Goal: Task Accomplishment & Management: Manage account settings

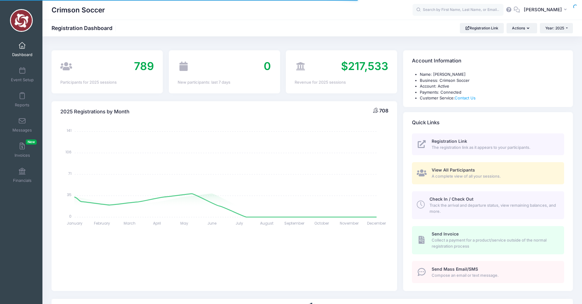
select select
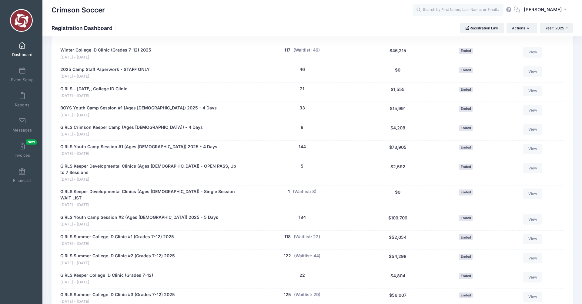
scroll to position [299, 0]
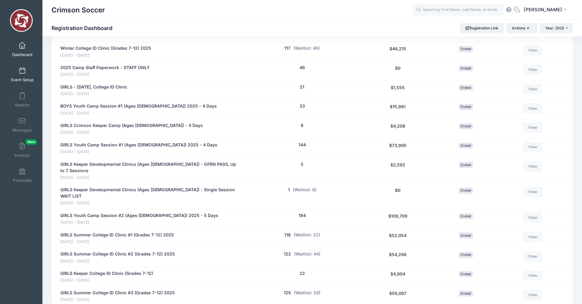
click at [22, 71] on span at bounding box center [22, 71] width 0 height 7
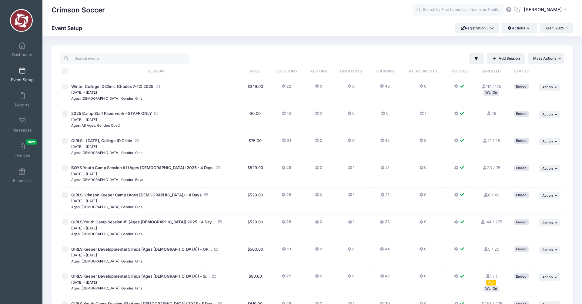
click at [65, 140] on input "checkbox" at bounding box center [65, 141] width 6 height 6
checkbox input "true"
click at [556, 140] on icon "button" at bounding box center [557, 141] width 4 height 3
click at [535, 167] on link "Duplicate Session" at bounding box center [530, 167] width 55 height 12
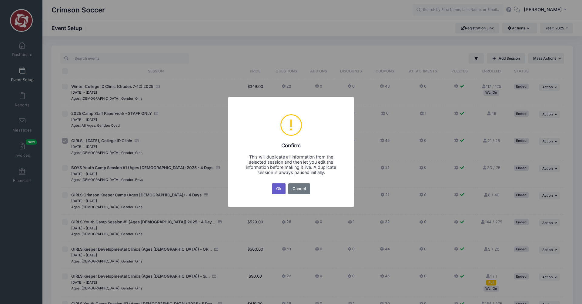
click at [280, 190] on button "Ok" at bounding box center [279, 188] width 14 height 11
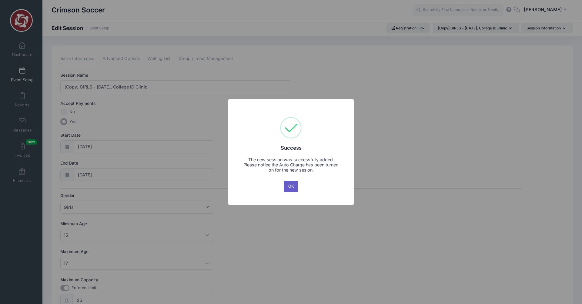
click at [288, 189] on button "OK" at bounding box center [291, 186] width 15 height 11
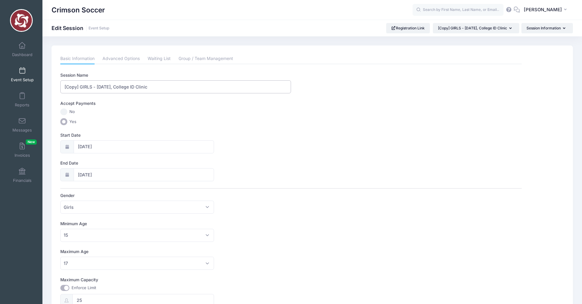
drag, startPoint x: 97, startPoint y: 88, endPoint x: 60, endPoint y: 87, distance: 36.4
click at [60, 87] on input "[Copy] GIRLS - June 8, College ID Clinic" at bounding box center [175, 86] width 231 height 13
click at [81, 87] on input "[Copy] GIRLS - June 8, College ID Clinic" at bounding box center [175, 86] width 231 height 13
drag, startPoint x: 80, startPoint y: 87, endPoint x: 53, endPoint y: 87, distance: 26.7
click at [53, 87] on div "Please update the information for this particular session. Basic Information Ad…" at bounding box center [313, 280] width 522 height 471
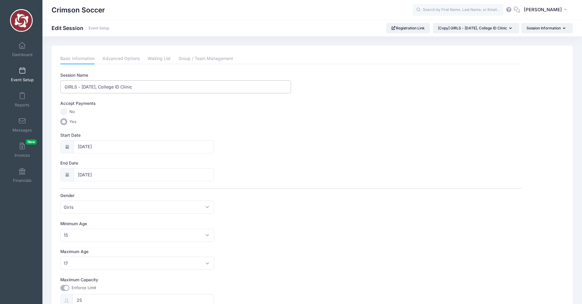
drag, startPoint x: 96, startPoint y: 88, endPoint x: 82, endPoint y: 88, distance: 14.3
click at [82, 88] on input "GIRLS - June 8, College ID Clinic" at bounding box center [175, 86] width 231 height 13
type input "GIRLS - October 11, College ID Clinic"
click at [82, 148] on input "06/08/2025" at bounding box center [144, 146] width 141 height 13
click at [150, 163] on icon at bounding box center [150, 163] width 2 height 4
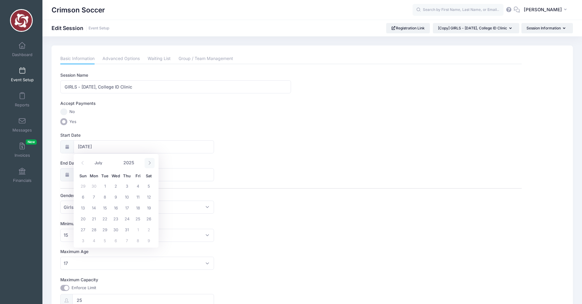
click at [150, 163] on icon at bounding box center [150, 163] width 2 height 4
select select "9"
click at [146, 199] on span "11" at bounding box center [148, 196] width 11 height 11
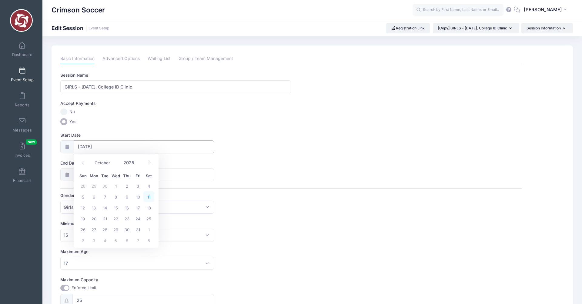
type input "[DATE]"
type input "10/12/2025"
select select "9"
click at [148, 224] on span "11" at bounding box center [148, 224] width 11 height 11
type input "10/11/2025"
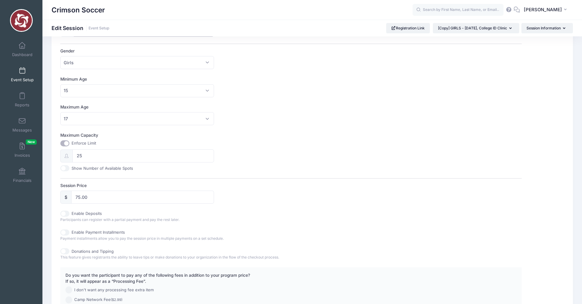
scroll to position [236, 0]
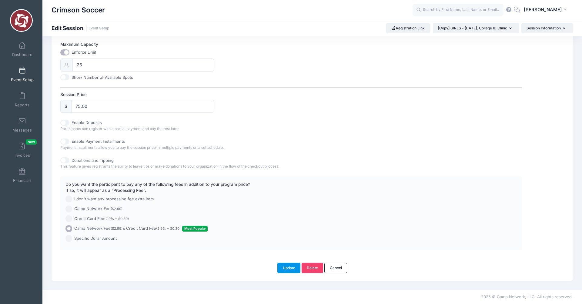
click at [286, 268] on button "Update" at bounding box center [288, 268] width 23 height 10
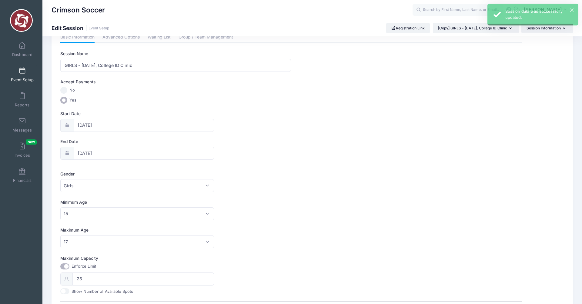
scroll to position [0, 0]
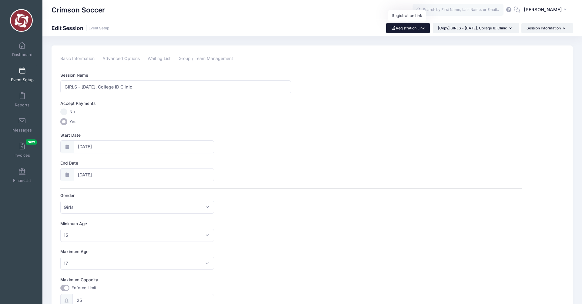
click at [399, 28] on link "Registration Link" at bounding box center [408, 28] width 44 height 10
click at [124, 57] on link "Advanced Options" at bounding box center [120, 58] width 37 height 11
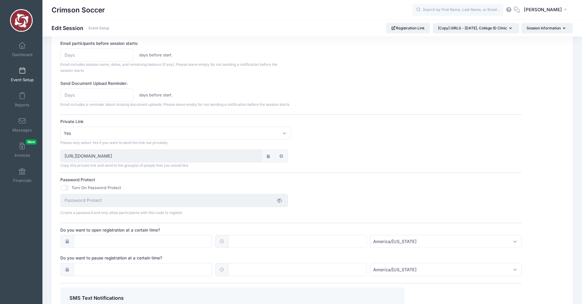
scroll to position [294, 0]
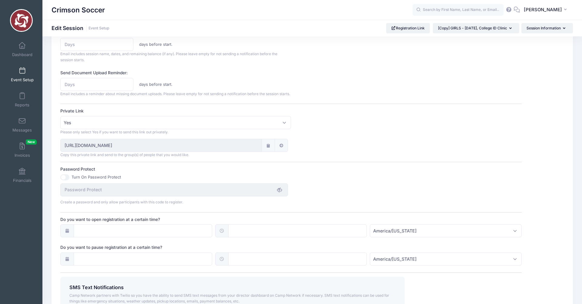
click at [281, 148] on icon at bounding box center [281, 146] width 5 height 4
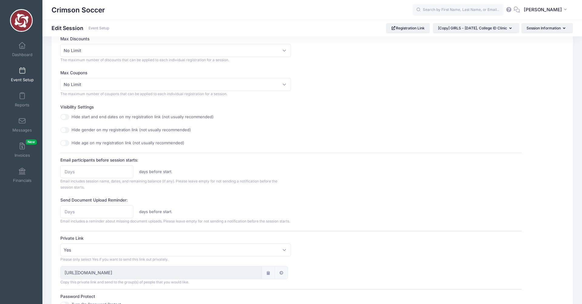
scroll to position [165, 0]
click at [22, 71] on span at bounding box center [22, 71] width 0 height 7
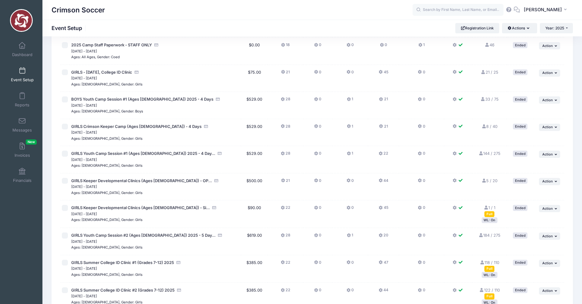
scroll to position [212, 0]
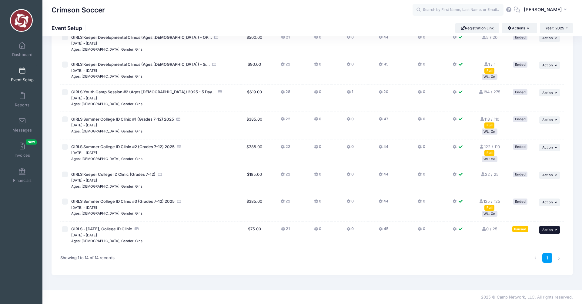
click at [556, 231] on icon "button" at bounding box center [557, 229] width 4 height 3
click at [528, 243] on link "Resume Session" at bounding box center [530, 243] width 55 height 12
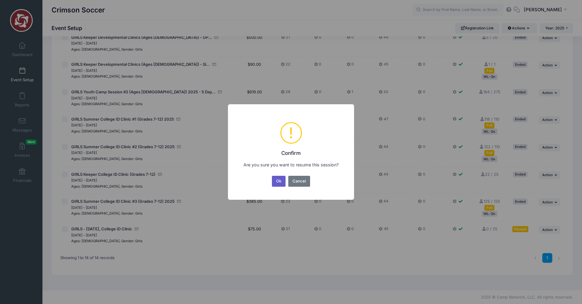
click at [278, 183] on button "Ok" at bounding box center [279, 181] width 14 height 11
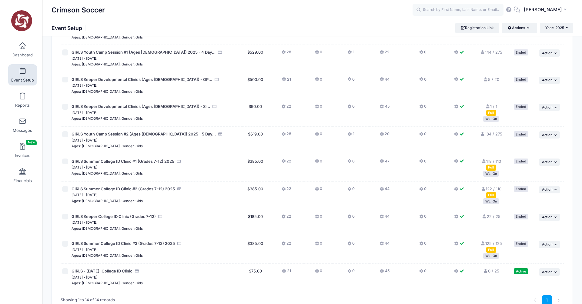
scroll to position [212, 0]
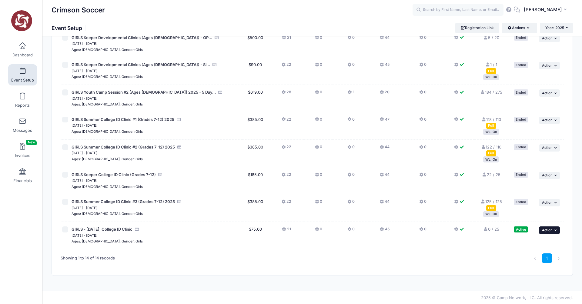
click at [554, 228] on button "... Action" at bounding box center [549, 229] width 21 height 7
click at [444, 260] on div "1" at bounding box center [418, 258] width 297 height 19
click at [475, 28] on link "Registration Link" at bounding box center [477, 28] width 44 height 10
click at [148, 202] on span "GIRLS Summer College ID Clinic #3 (Grades 7-12) 2025" at bounding box center [123, 201] width 103 height 5
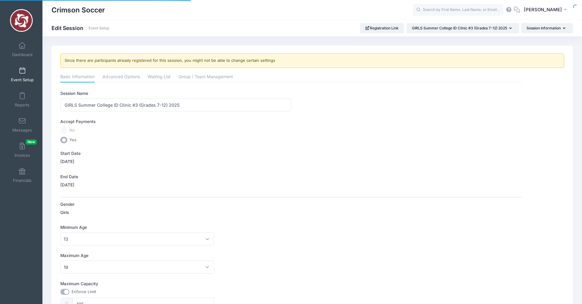
select select "0"
click at [128, 80] on link "Advanced Options" at bounding box center [120, 77] width 37 height 11
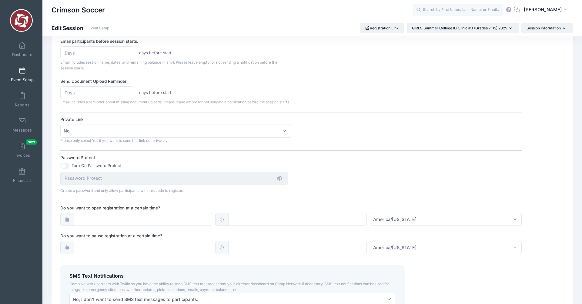
scroll to position [306, 0]
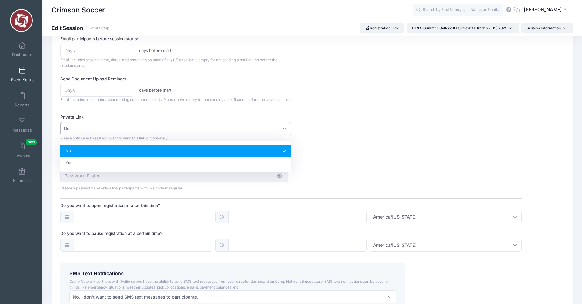
click at [282, 135] on span "No" at bounding box center [175, 128] width 231 height 13
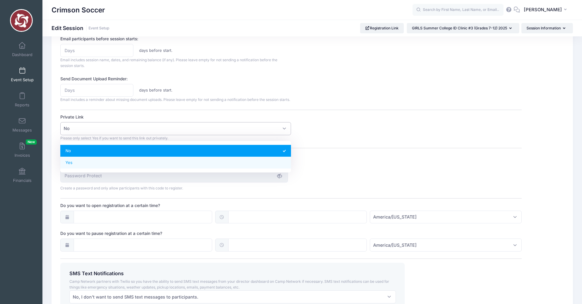
select select "private"
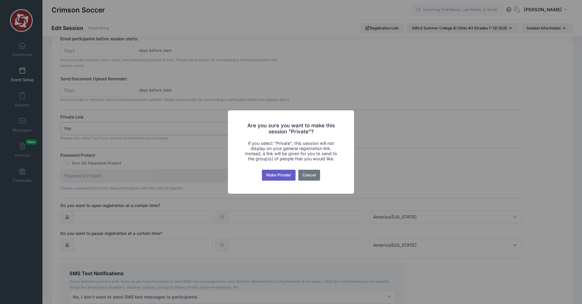
click at [277, 175] on button "Make Private!" at bounding box center [279, 175] width 34 height 11
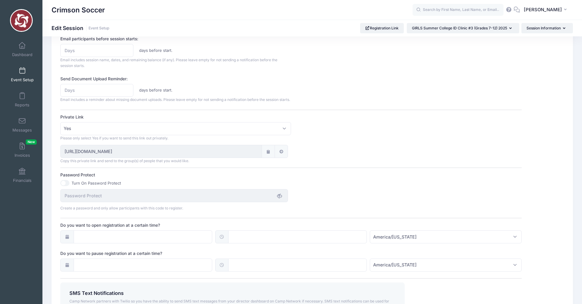
click at [281, 154] on icon at bounding box center [281, 152] width 5 height 4
click at [129, 158] on input "https://portal.campnetwork.com/Register/Registration/RegisterForEvent.php?camp_…" at bounding box center [160, 151] width 201 height 13
click at [97, 158] on input "https://portal.campnetwork.com/Register/Registration/RegisterForEvent.php?camp_…" at bounding box center [160, 151] width 201 height 13
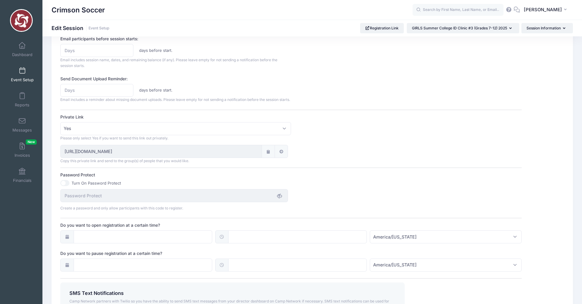
click at [317, 163] on div "https://portal.campnetwork.com/Register/Registration/RegisterForEvent.php?camp_…" at bounding box center [291, 154] width 467 height 19
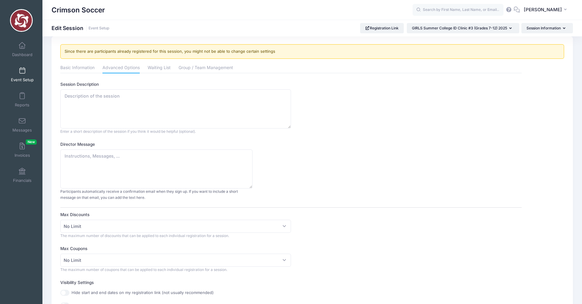
scroll to position [0, 0]
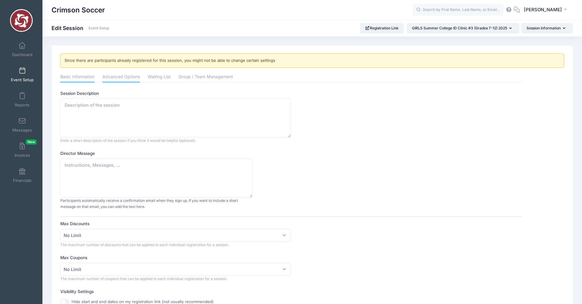
click at [81, 75] on link "Basic Information" at bounding box center [77, 77] width 34 height 11
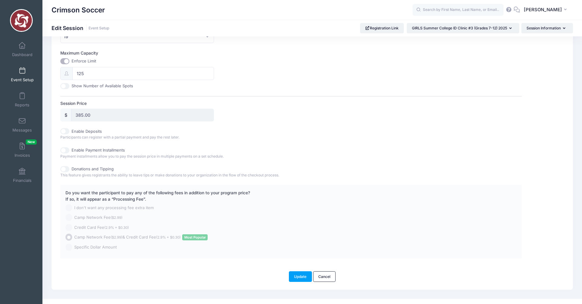
scroll to position [239, 0]
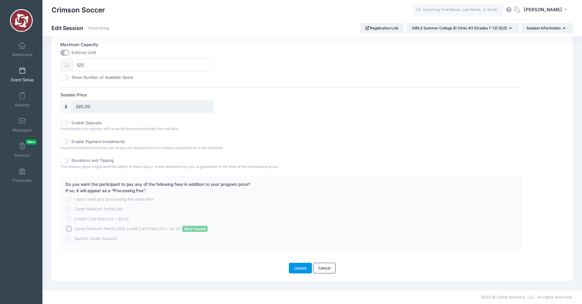
click at [299, 268] on button "Update" at bounding box center [300, 268] width 23 height 10
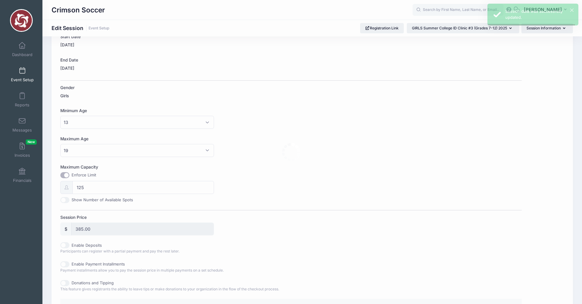
scroll to position [0, 0]
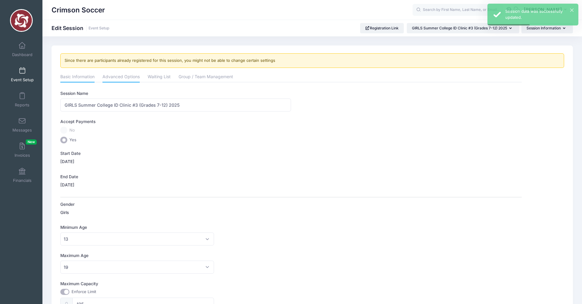
click at [122, 79] on link "Advanced Options" at bounding box center [120, 77] width 37 height 11
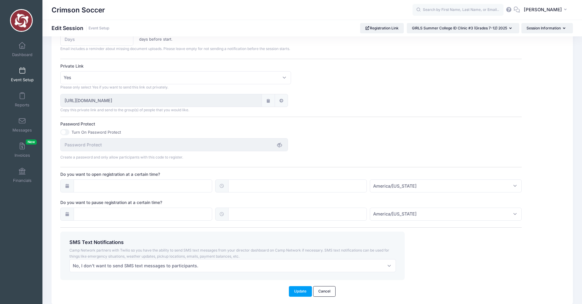
scroll to position [387, 0]
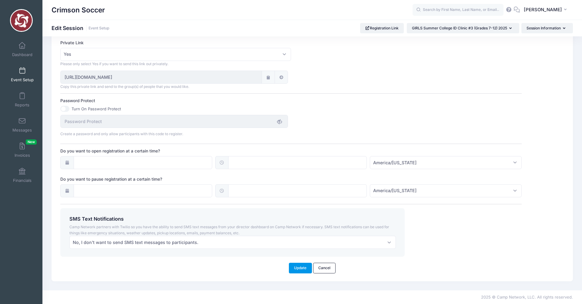
click at [301, 271] on button "Update" at bounding box center [300, 268] width 23 height 10
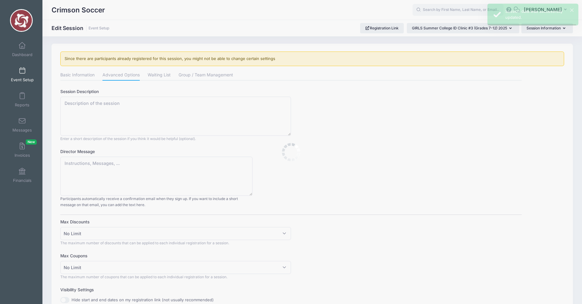
scroll to position [0, 0]
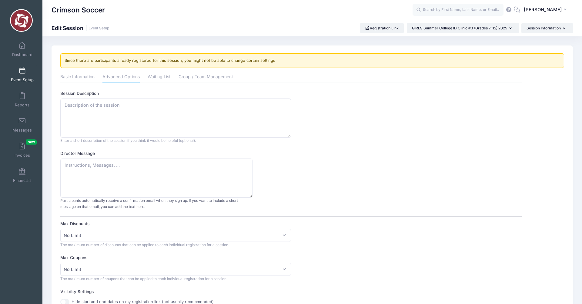
click at [22, 73] on span at bounding box center [22, 71] width 0 height 7
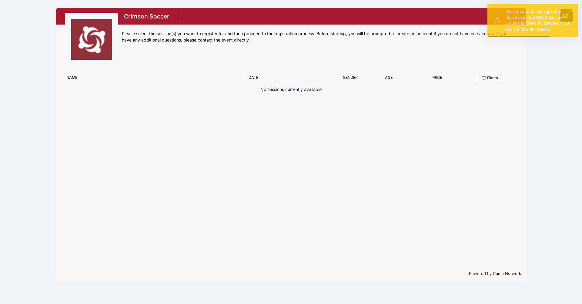
click at [433, 128] on div "Filter Options College ID Keeper Academy Youth Camps College ID Keeper Academy …" at bounding box center [291, 168] width 470 height 196
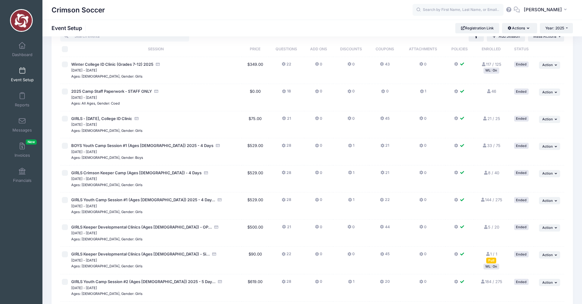
scroll to position [212, 0]
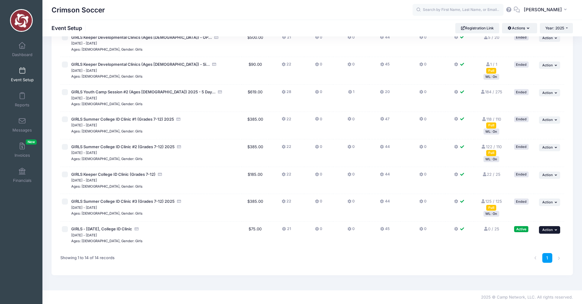
click at [557, 232] on button "... Action" at bounding box center [549, 229] width 21 height 7
click at [516, 290] on link "Preview" at bounding box center [530, 290] width 55 height 12
click at [475, 28] on link "Registration Link" at bounding box center [477, 28] width 44 height 10
click at [22, 74] on span at bounding box center [22, 71] width 0 height 7
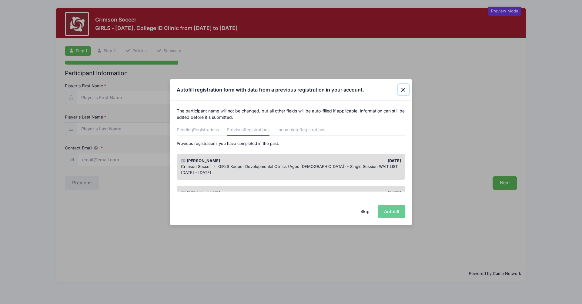
click at [403, 88] on button "Close" at bounding box center [403, 89] width 11 height 11
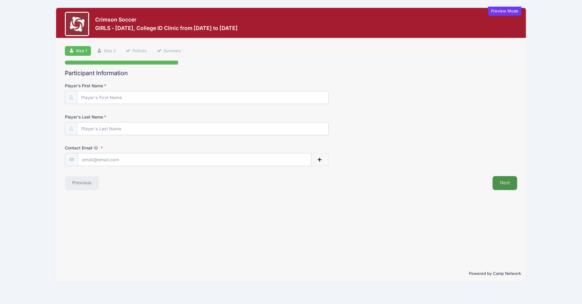
click at [496, 186] on button "Next" at bounding box center [505, 183] width 25 height 14
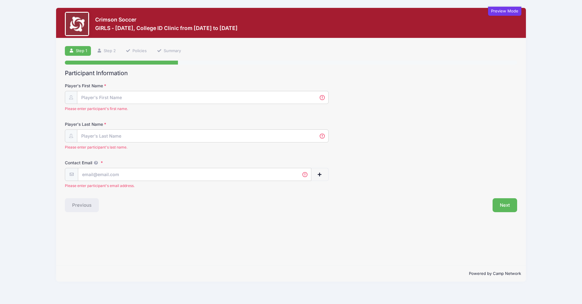
click at [497, 186] on div "Contact Email Please enter participant's email address." at bounding box center [291, 174] width 452 height 29
click at [146, 92] on input "Player's First Name" at bounding box center [202, 97] width 251 height 13
type input "Christopher"
type input "Hamblin"
type input "hamblin@g.harvard.edu"
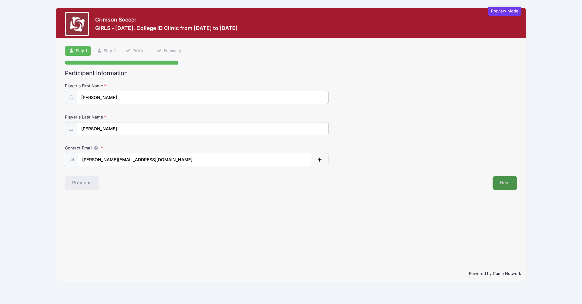
click at [502, 187] on button "Next" at bounding box center [505, 183] width 25 height 14
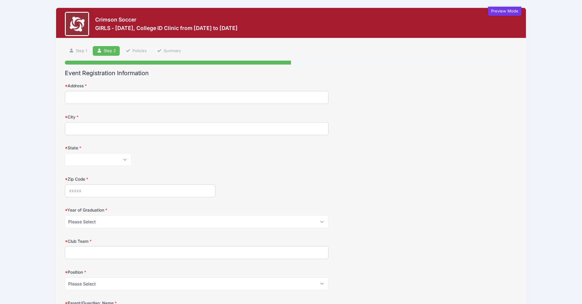
click at [227, 95] on input "Address" at bounding box center [197, 97] width 264 height 13
type input "9 Burdean Rd"
type input "Newton Center"
select select "MA"
type input "02459"
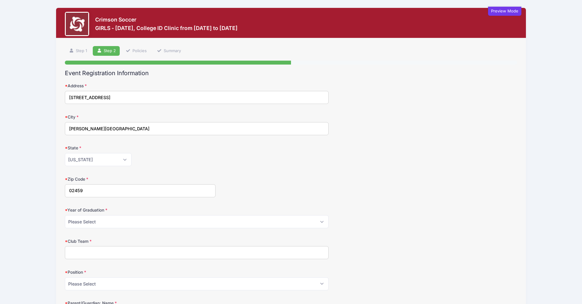
type input "(617) 480-6438"
type input "hamblin@g.harvard.edu"
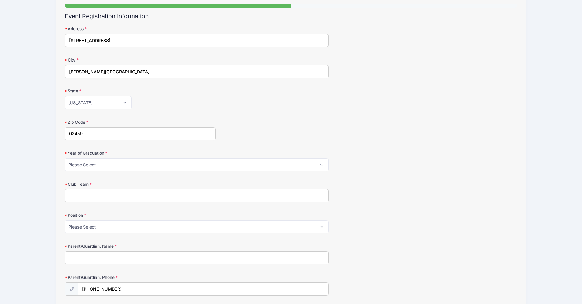
scroll to position [72, 0]
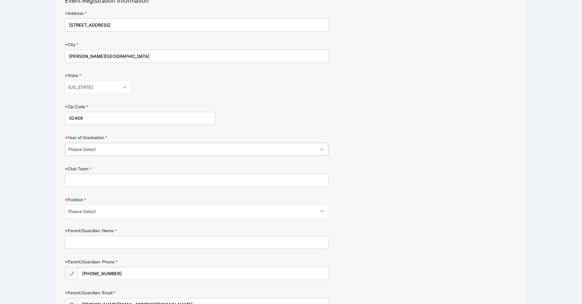
click at [200, 146] on select "Please Select 2025 2026 2027 2028 2029 2030 2031" at bounding box center [197, 149] width 264 height 13
select select "2031"
click at [65, 143] on select "Please Select 2025 2026 2027 2028 2029 2030 2031" at bounding box center [197, 149] width 264 height 13
click at [187, 181] on input "Club Team" at bounding box center [197, 180] width 264 height 13
type input "NEFC 2012"
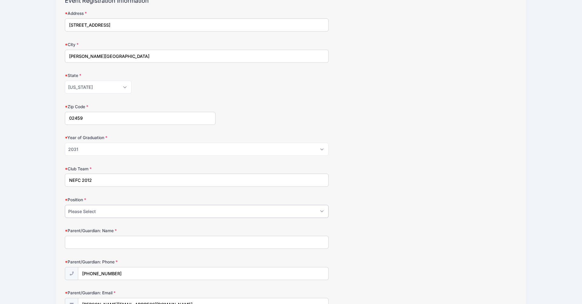
click at [132, 208] on select "Please Select GK Def Mid Fwd" at bounding box center [197, 211] width 264 height 13
select select "GK"
click at [65, 205] on select "Please Select GK Def Mid Fwd" at bounding box center [197, 211] width 264 height 13
click at [131, 237] on input "Parent/Guardian: Name" at bounding box center [197, 242] width 264 height 13
type input "Pete Maulik"
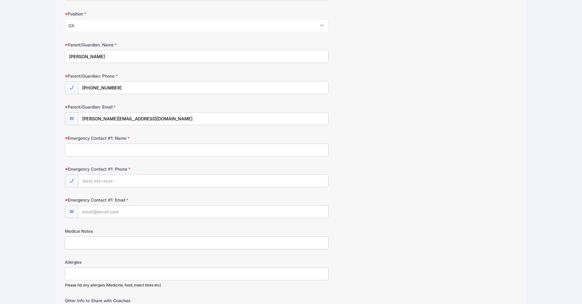
scroll to position [291, 0]
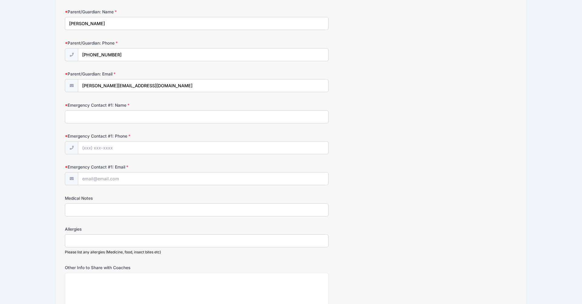
click at [104, 118] on input "Emergency Contact #1: Name" at bounding box center [197, 116] width 264 height 13
type input "Elizabeth"
click at [156, 146] on input "Emergency Contact #1: Phone" at bounding box center [203, 148] width 250 height 13
type input "(617) 480-6438"
click at [138, 178] on input "Emergency Contact #1: Email" at bounding box center [203, 179] width 250 height 13
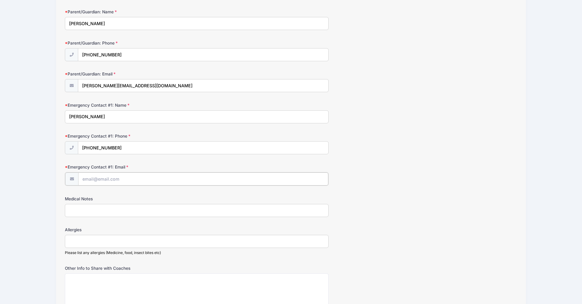
type input "hamblin@g.harvard.edu"
type input "Harvard Women's Soccer"
type input "6174806438"
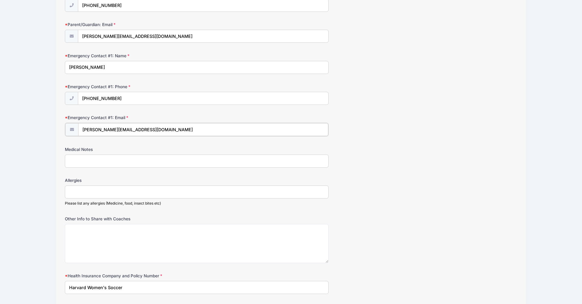
scroll to position [418, 0]
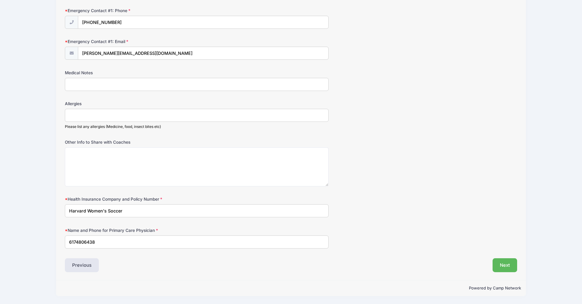
click at [501, 266] on button "Next" at bounding box center [505, 265] width 25 height 14
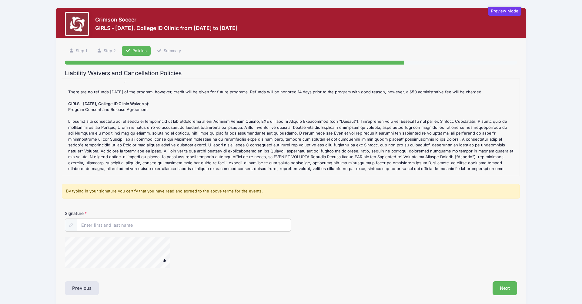
scroll to position [0, 0]
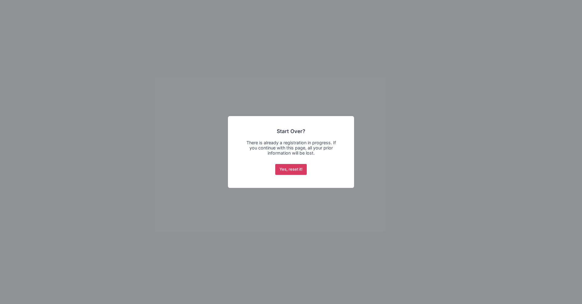
click at [287, 169] on button "Yes, reset it!" at bounding box center [291, 169] width 32 height 11
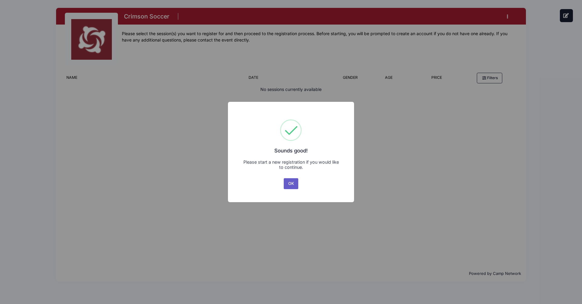
click at [291, 183] on button "OK" at bounding box center [291, 183] width 15 height 11
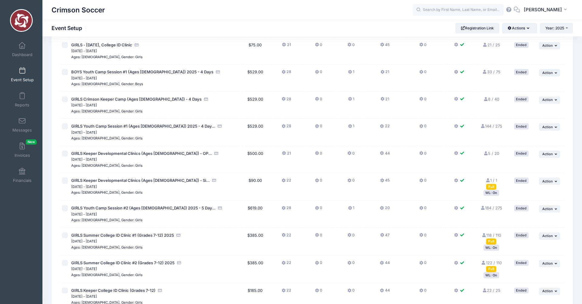
scroll to position [212, 0]
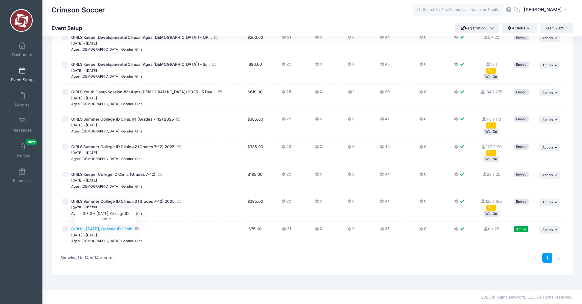
click at [118, 229] on span "GIRLS - [DATE], College ID Clinic" at bounding box center [101, 228] width 61 height 5
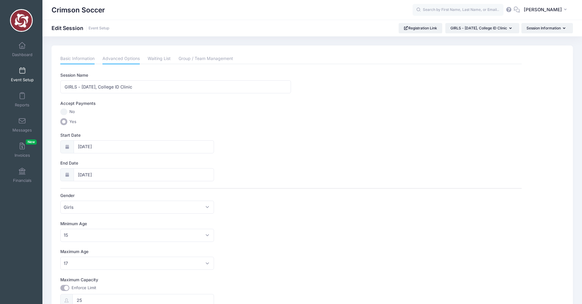
click at [129, 59] on link "Advanced Options" at bounding box center [120, 58] width 37 height 11
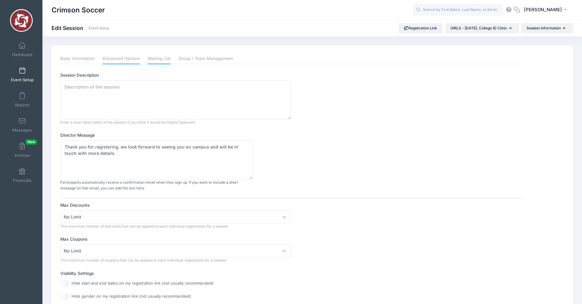
click at [161, 59] on link "Waiting List" at bounding box center [159, 58] width 23 height 11
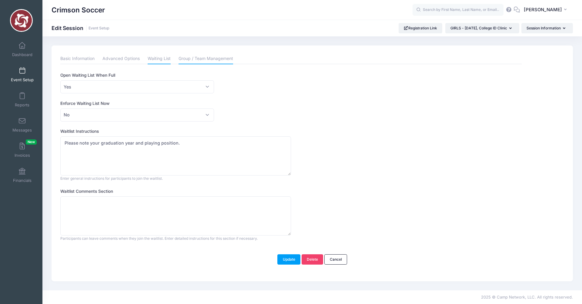
click at [197, 60] on link "Group / Team Management" at bounding box center [206, 58] width 55 height 11
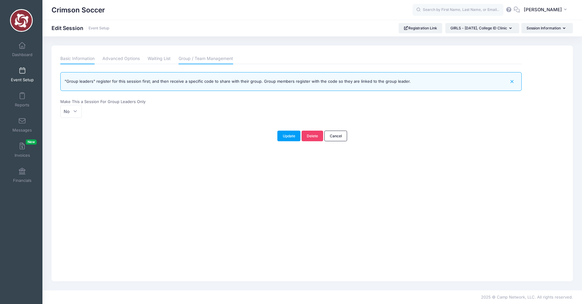
click at [85, 59] on link "Basic Information" at bounding box center [77, 58] width 34 height 11
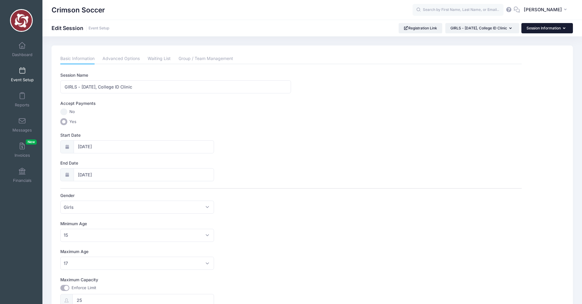
click at [533, 31] on button "Session Information" at bounding box center [548, 28] width 52 height 10
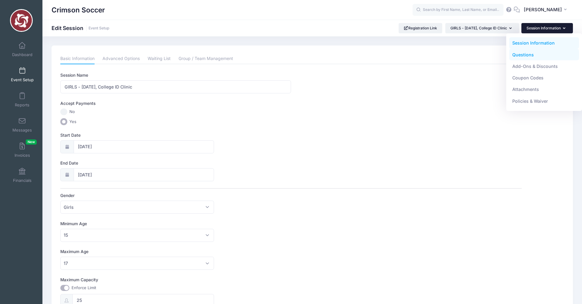
click at [519, 55] on link "Questions" at bounding box center [544, 55] width 70 height 12
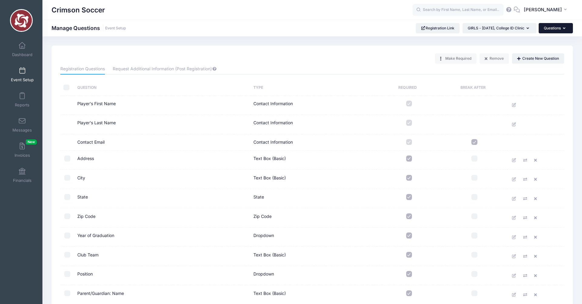
click at [549, 28] on button "Questions" at bounding box center [556, 28] width 34 height 10
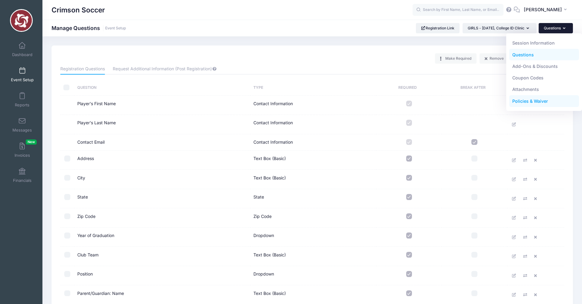
click at [532, 98] on link "Policies & Waiver" at bounding box center [544, 102] width 70 height 12
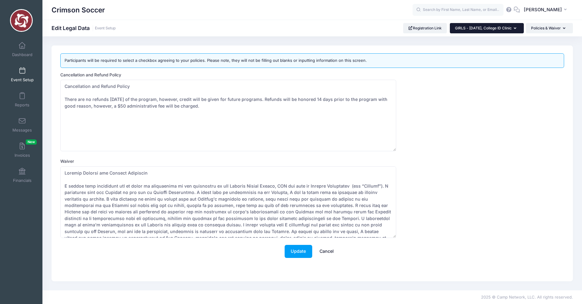
click at [516, 29] on icon "button" at bounding box center [516, 29] width 5 height 0
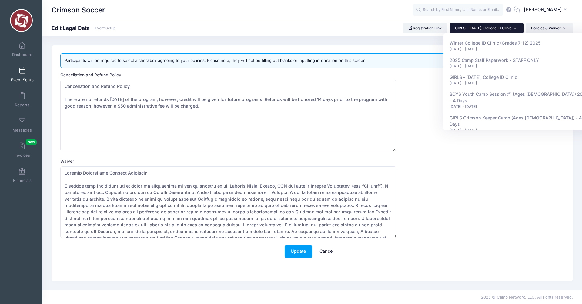
click at [516, 29] on icon "button" at bounding box center [516, 29] width 5 height 0
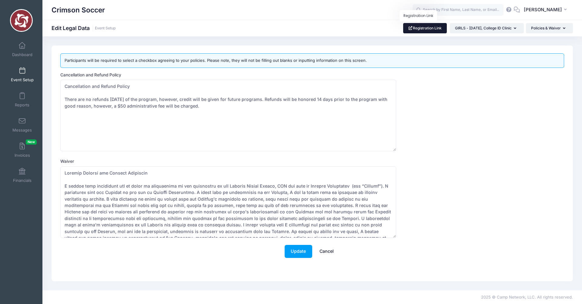
click at [422, 26] on link "Registration Link" at bounding box center [425, 28] width 44 height 10
click at [22, 73] on span at bounding box center [22, 71] width 0 height 7
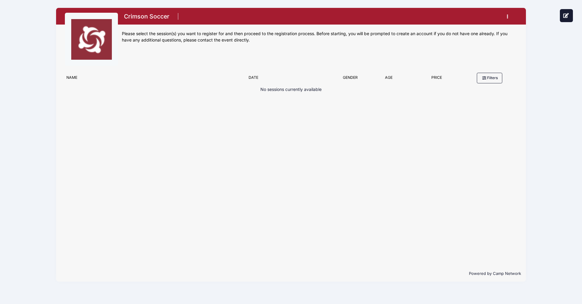
click at [288, 94] on div "No sessions currently available" at bounding box center [291, 107] width 452 height 42
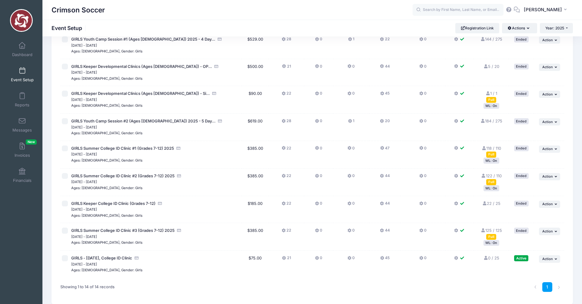
scroll to position [212, 0]
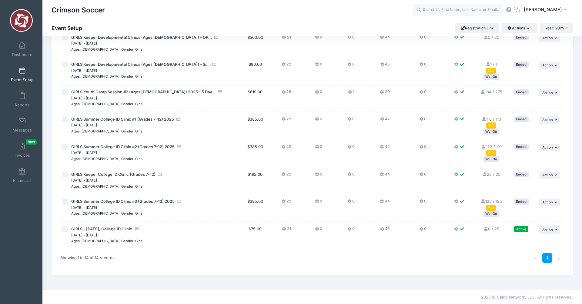
click at [65, 230] on input "checkbox" at bounding box center [65, 229] width 6 height 6
checkbox input "true"
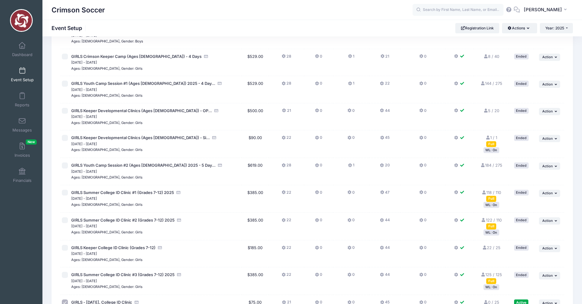
scroll to position [0, 0]
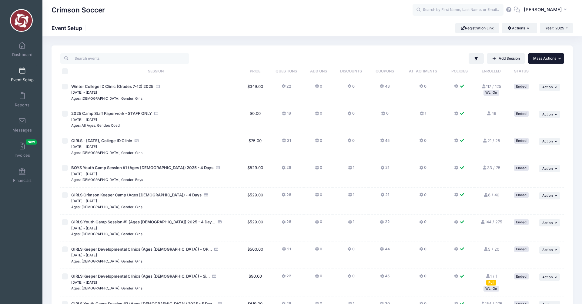
click at [555, 59] on span "Mass Actions" at bounding box center [544, 58] width 23 height 5
click at [530, 29] on button "Actions" at bounding box center [519, 28] width 35 height 10
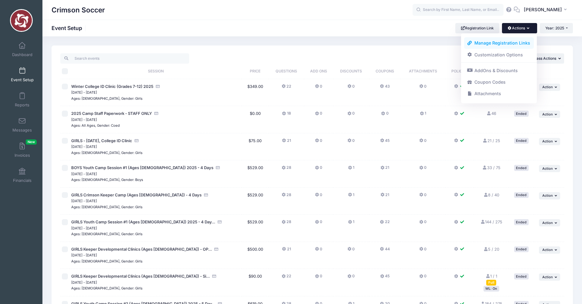
click at [505, 42] on link "Manage Registration Links" at bounding box center [499, 43] width 70 height 12
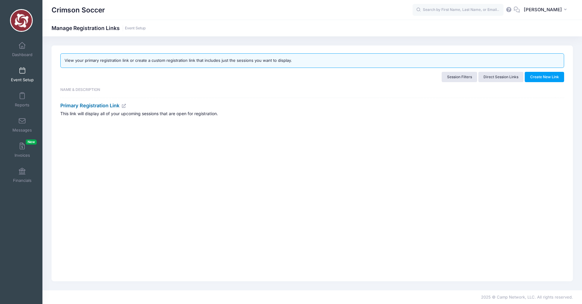
click at [89, 106] on link "Primary Registration Link" at bounding box center [93, 105] width 66 height 6
click at [505, 75] on link "Direct Session Links" at bounding box center [500, 77] width 45 height 10
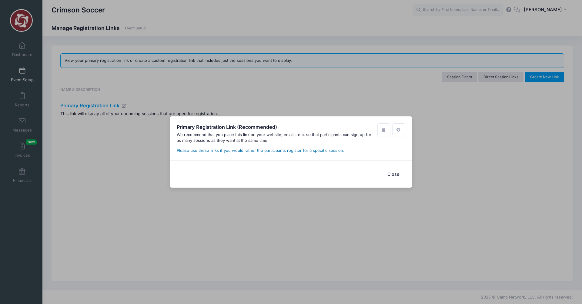
click at [254, 150] on link "Please use these links if you would rather the participants register for a spec…" at bounding box center [261, 150] width 168 height 5
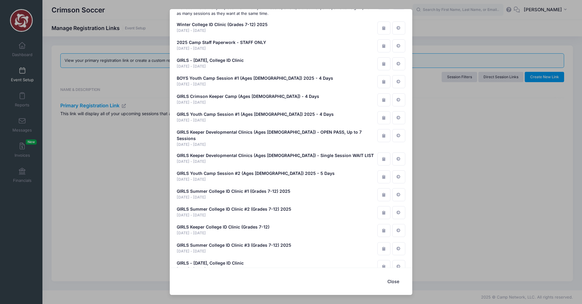
scroll to position [27, 0]
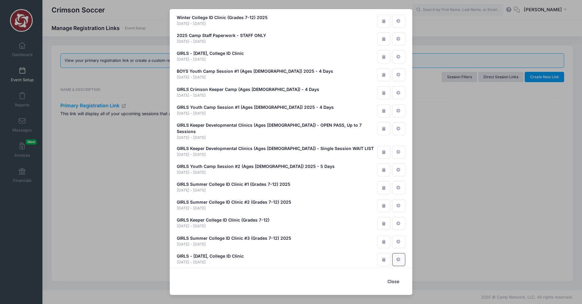
click at [397, 256] on link at bounding box center [398, 259] width 13 height 13
click at [394, 280] on button "Close" at bounding box center [393, 281] width 24 height 13
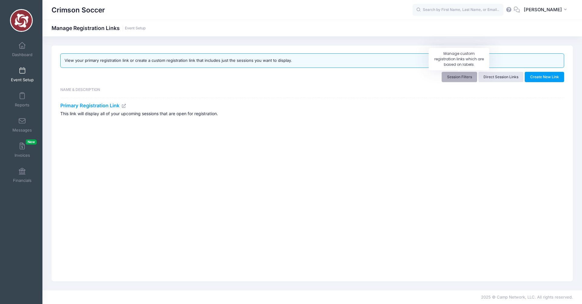
click at [457, 79] on link "Session Filters" at bounding box center [459, 77] width 35 height 10
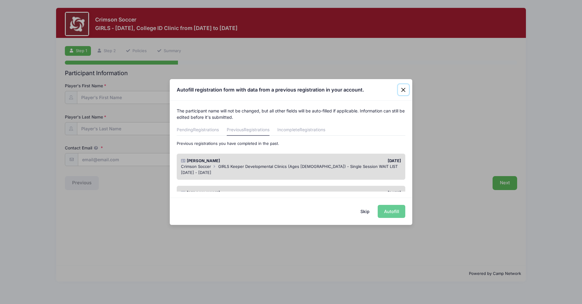
click at [403, 88] on button "Close" at bounding box center [403, 89] width 11 height 11
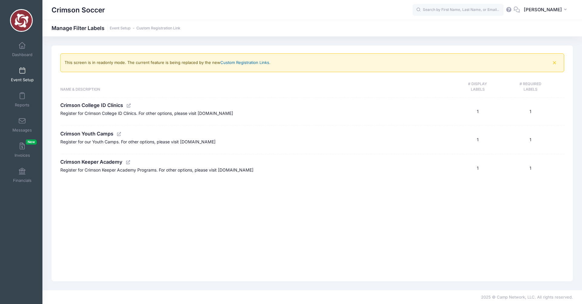
click at [232, 62] on link "Custom Registration Links" at bounding box center [244, 62] width 49 height 5
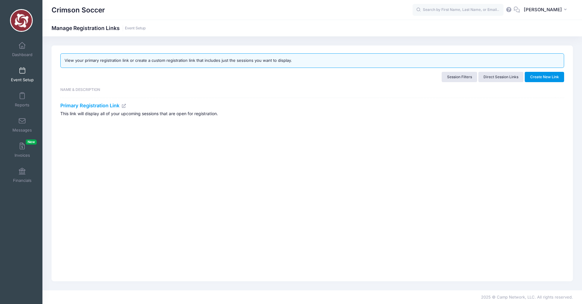
click at [544, 77] on button "Create New Link" at bounding box center [544, 77] width 39 height 10
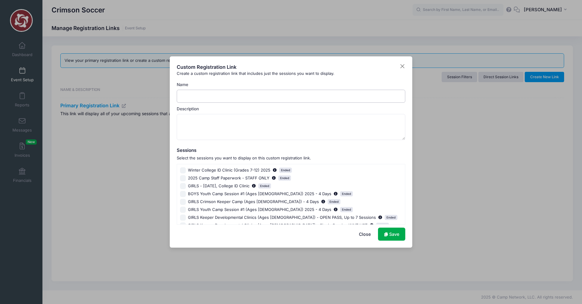
click at [210, 96] on input "Name" at bounding box center [291, 96] width 229 height 13
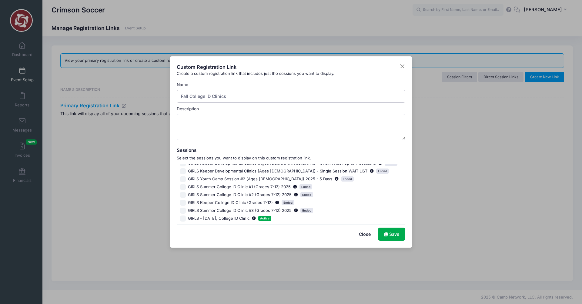
type input "Fall College ID Clinics"
click at [183, 221] on input "GIRLS - October 11, College ID Clinic Active" at bounding box center [183, 219] width 6 height 6
checkbox input "true"
click at [389, 234] on link "Save" at bounding box center [391, 234] width 27 height 13
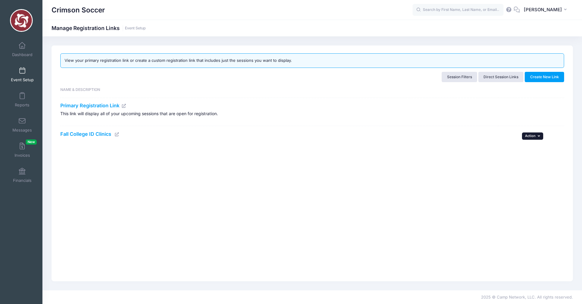
click at [538, 135] on icon "button" at bounding box center [540, 135] width 4 height 3
click at [181, 162] on div "View your primary registration link or create a custom registration link that i…" at bounding box center [313, 163] width 522 height 236
click at [95, 135] on link "Fall College ID Clinics" at bounding box center [85, 134] width 51 height 6
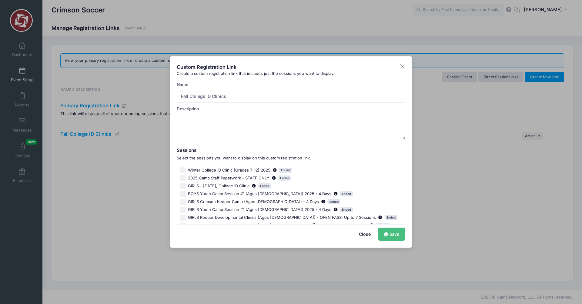
click at [388, 232] on link "Save" at bounding box center [391, 234] width 27 height 13
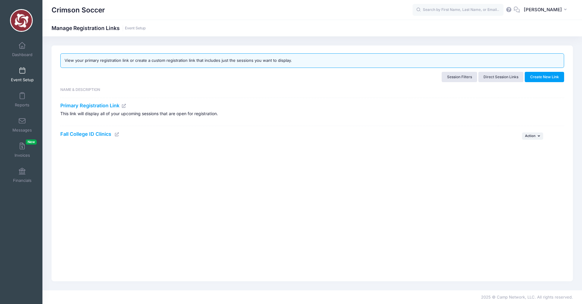
click at [118, 135] on icon at bounding box center [117, 135] width 5 height 4
click at [22, 48] on span at bounding box center [22, 45] width 0 height 7
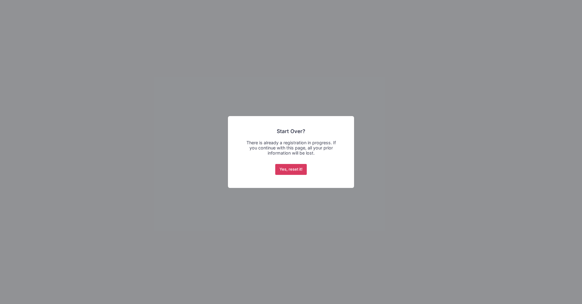
click at [292, 168] on button "Yes, reset it!" at bounding box center [291, 169] width 32 height 11
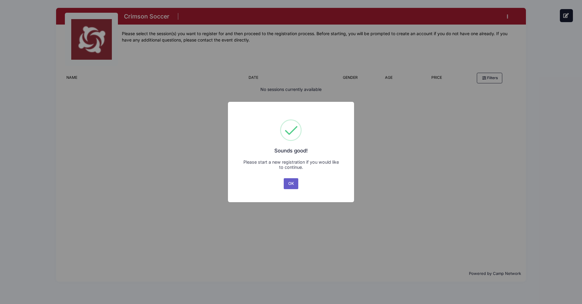
click at [290, 184] on button "OK" at bounding box center [291, 183] width 15 height 11
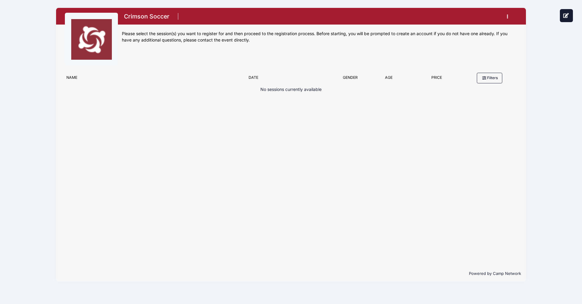
click at [264, 90] on p "No sessions currently available" at bounding box center [290, 89] width 61 height 6
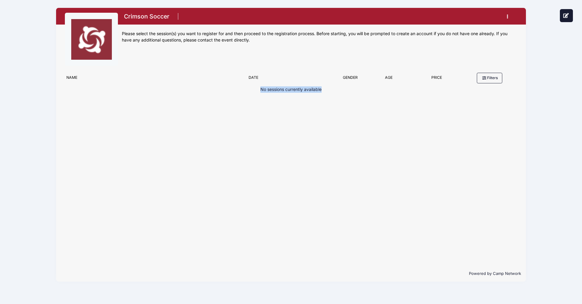
click at [509, 13] on button "button" at bounding box center [509, 16] width 16 height 11
click at [264, 118] on div "No sessions currently available" at bounding box center [291, 107] width 452 height 42
click at [179, 15] on li at bounding box center [178, 17] width 7 height 13
click at [268, 89] on p "No sessions currently available" at bounding box center [290, 89] width 61 height 6
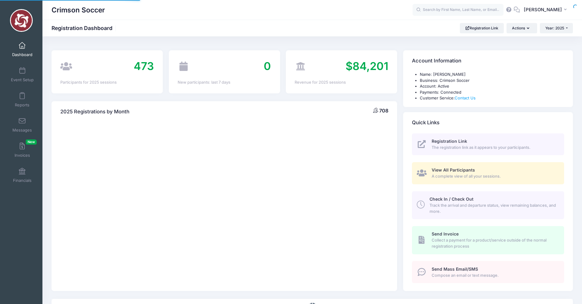
select select
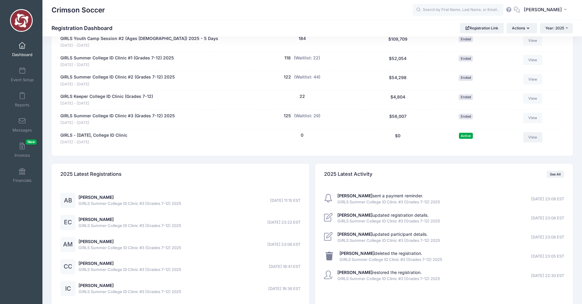
scroll to position [502, 0]
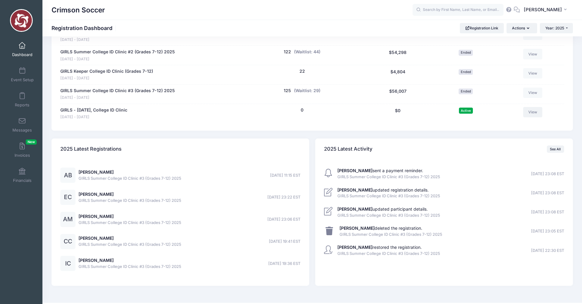
click at [533, 107] on link "View" at bounding box center [532, 112] width 19 height 10
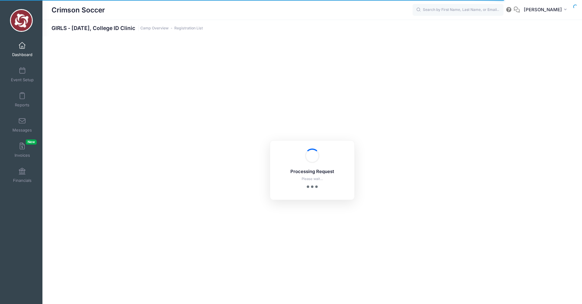
select select "10"
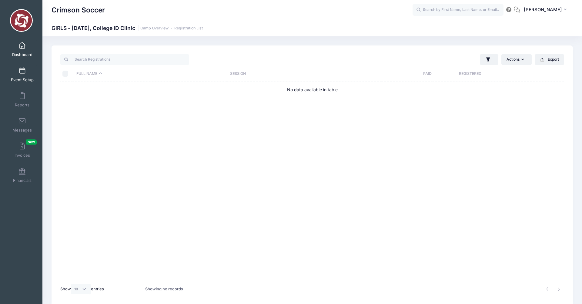
click at [22, 78] on span "Event Setup" at bounding box center [22, 79] width 23 height 5
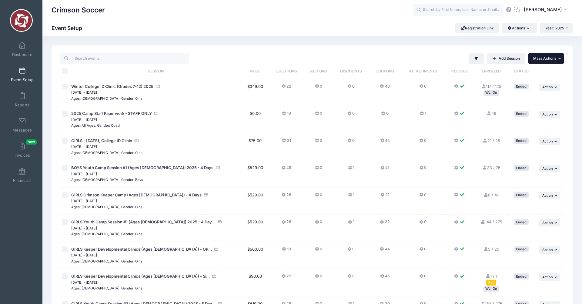
click at [550, 59] on span "Mass Actions" at bounding box center [544, 58] width 23 height 5
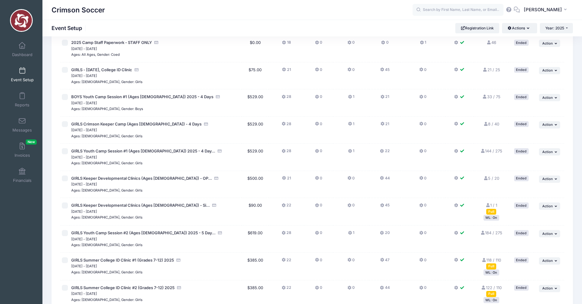
scroll to position [212, 0]
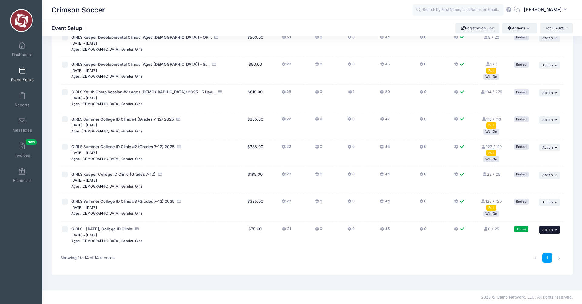
click at [552, 229] on span "Action" at bounding box center [547, 230] width 11 height 4
click at [506, 242] on span at bounding box center [508, 243] width 5 height 4
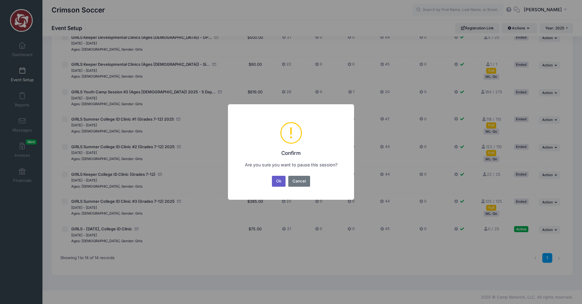
click at [277, 183] on button "Ok" at bounding box center [279, 181] width 14 height 11
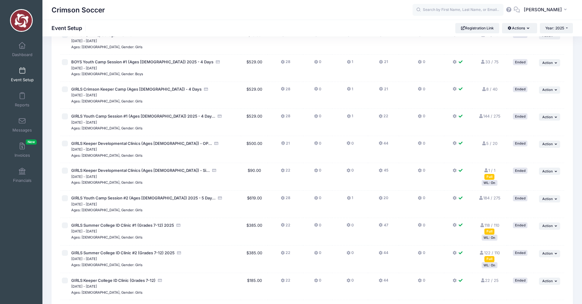
scroll to position [212, 0]
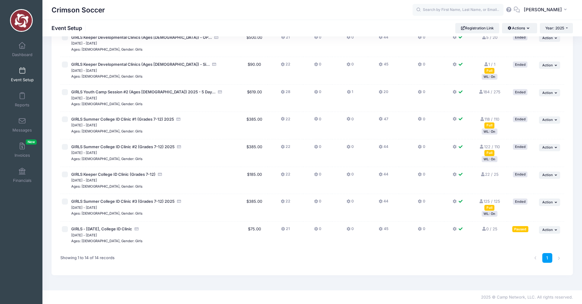
click at [64, 228] on input "checkbox" at bounding box center [65, 229] width 6 height 6
checkbox input "true"
click at [553, 228] on button "... Action" at bounding box center [549, 229] width 21 height 7
click at [508, 243] on span at bounding box center [508, 243] width 5 height 4
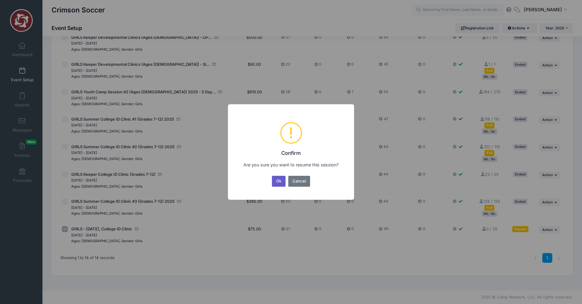
click at [280, 181] on button "Ok" at bounding box center [279, 181] width 14 height 11
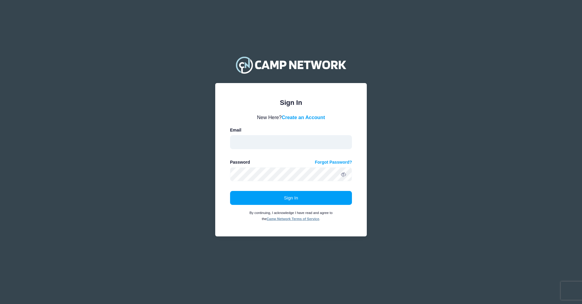
click at [302, 139] on input "email" at bounding box center [291, 142] width 122 height 14
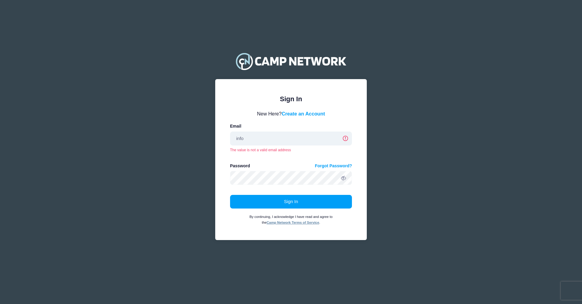
type input "info@crimsonsoccer.us"
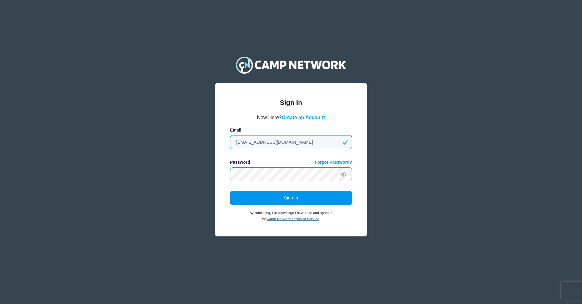
click at [286, 199] on button "Sign In" at bounding box center [291, 198] width 122 height 14
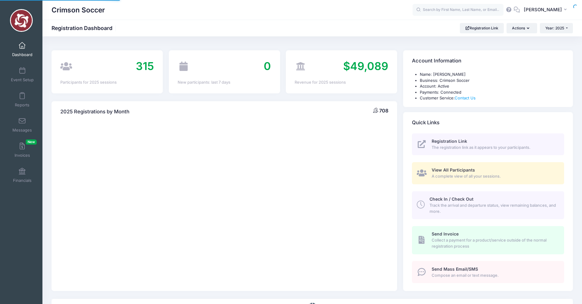
select select
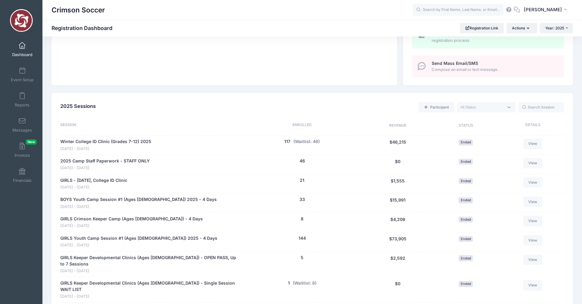
scroll to position [181, 0]
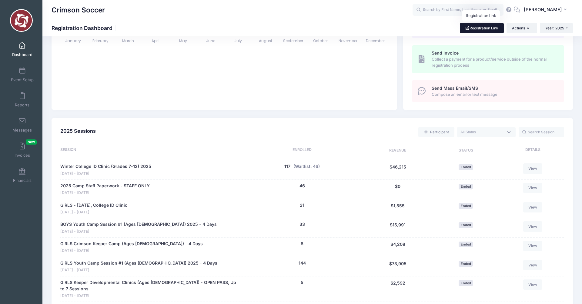
click at [474, 30] on link "Registration Link" at bounding box center [482, 28] width 44 height 10
click at [17, 71] on link "Event Setup" at bounding box center [22, 74] width 29 height 21
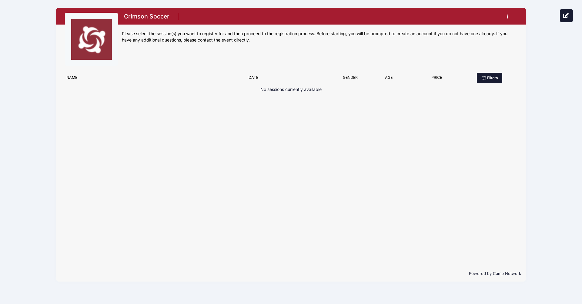
click at [485, 78] on icon at bounding box center [484, 78] width 5 height 0
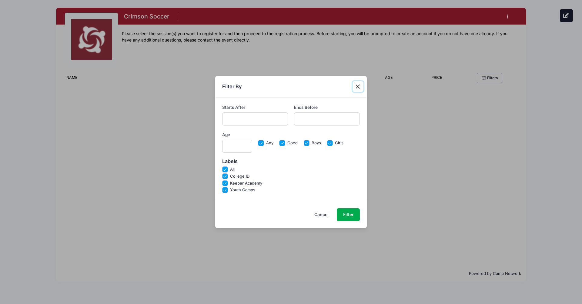
click at [358, 86] on button "Close" at bounding box center [358, 86] width 11 height 11
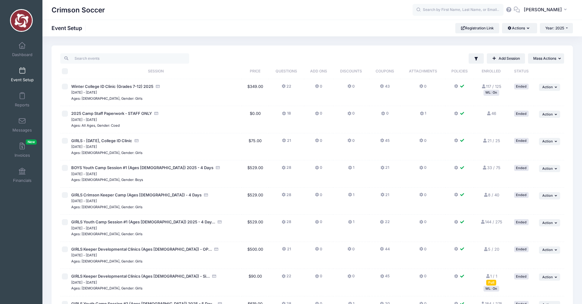
scroll to position [212, 0]
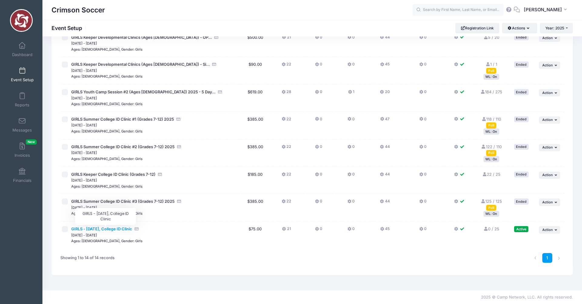
click at [112, 229] on span "GIRLS - [DATE], College ID Clinic" at bounding box center [101, 228] width 61 height 5
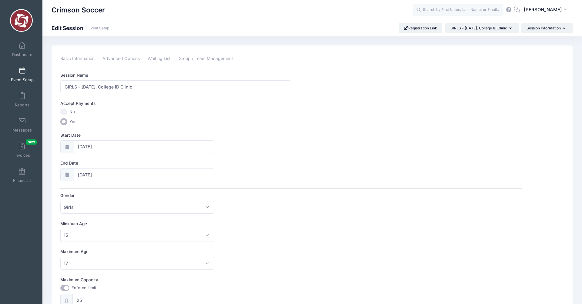
click at [130, 59] on link "Advanced Options" at bounding box center [120, 58] width 37 height 11
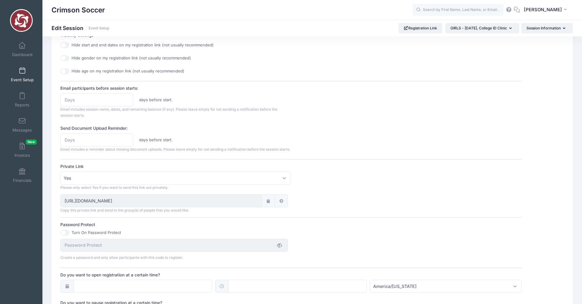
scroll to position [240, 0]
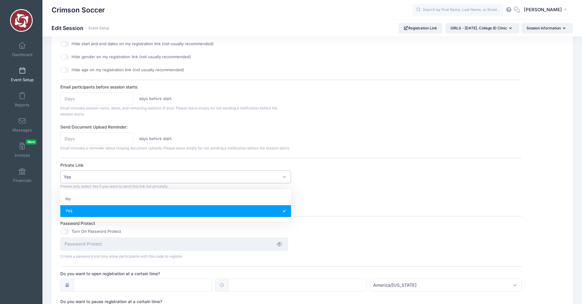
click at [178, 183] on span "Yes" at bounding box center [175, 176] width 231 height 13
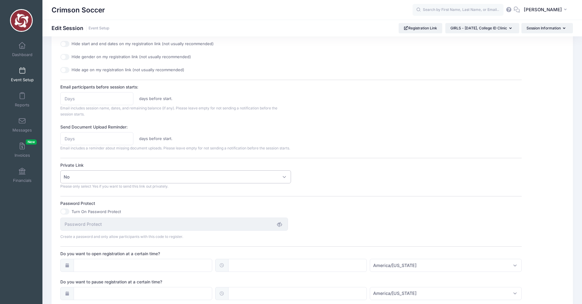
scroll to position [348, 0]
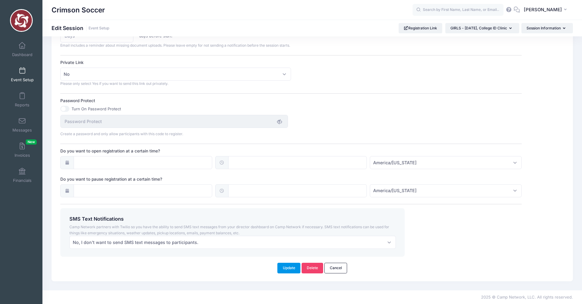
click at [286, 270] on button "Update" at bounding box center [288, 268] width 23 height 10
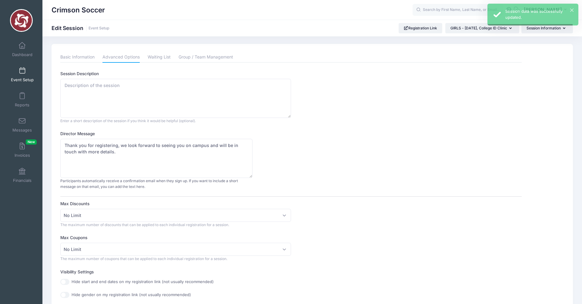
scroll to position [0, 0]
click at [407, 26] on link "Registration Link" at bounding box center [421, 28] width 44 height 10
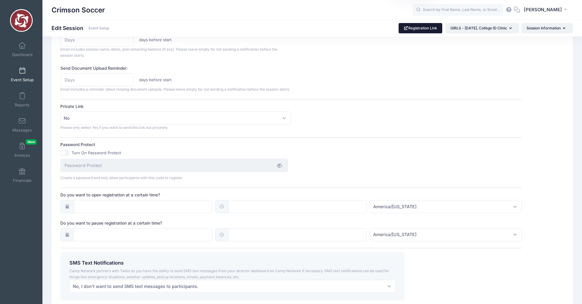
scroll to position [306, 0]
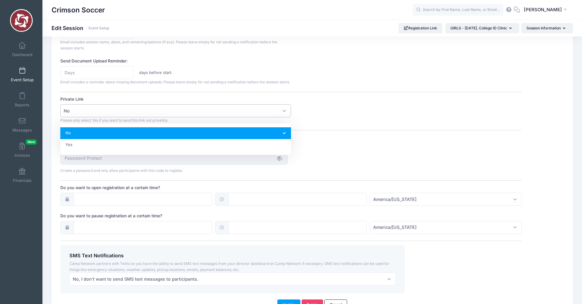
click at [147, 117] on span "No" at bounding box center [175, 110] width 231 height 13
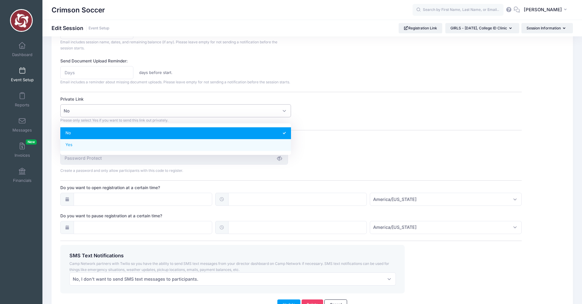
select select "private"
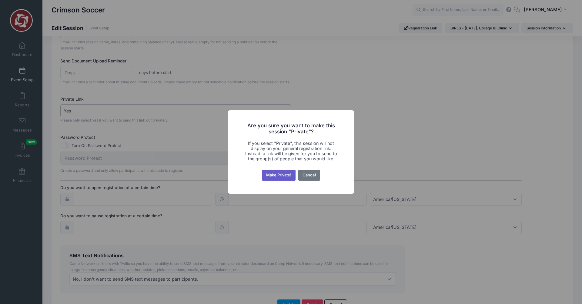
click at [276, 176] on button "Make Private!" at bounding box center [279, 175] width 34 height 11
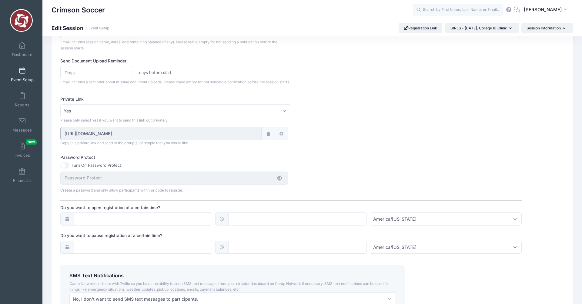
click at [153, 140] on input "https://portal.campnetwork.com/Register/Registration/RegisterForEvent.php?camp_…" at bounding box center [160, 133] width 201 height 13
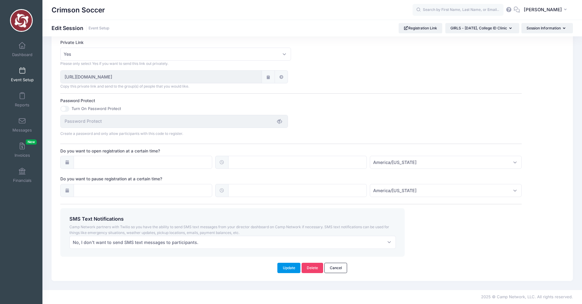
click at [286, 269] on button "Update" at bounding box center [288, 268] width 23 height 10
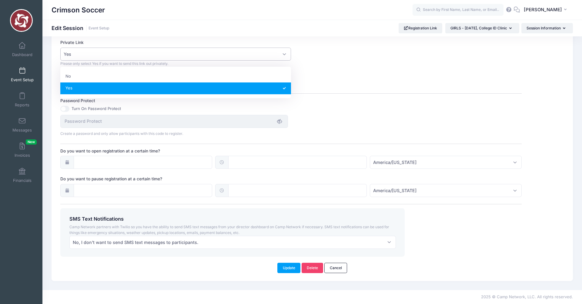
click at [284, 54] on span "Yes" at bounding box center [175, 54] width 231 height 13
select select
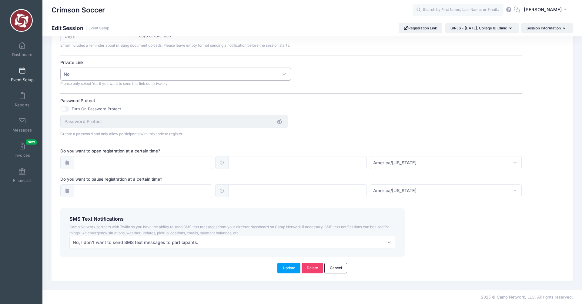
scroll to position [348, 0]
click at [320, 81] on div "Private Link No Yes No Please only select Yes if you want to send this link out…" at bounding box center [290, 72] width 461 height 27
click at [291, 270] on button "Update" at bounding box center [288, 268] width 23 height 10
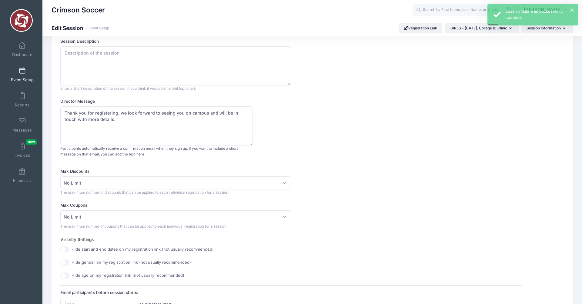
scroll to position [0, 0]
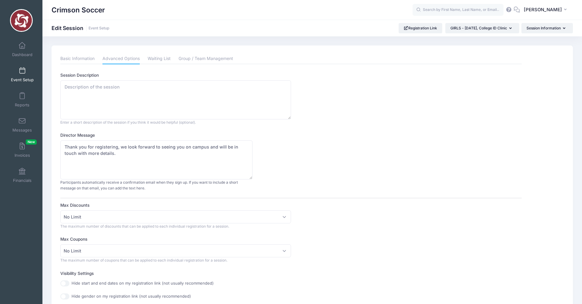
click at [22, 72] on span at bounding box center [22, 71] width 0 height 7
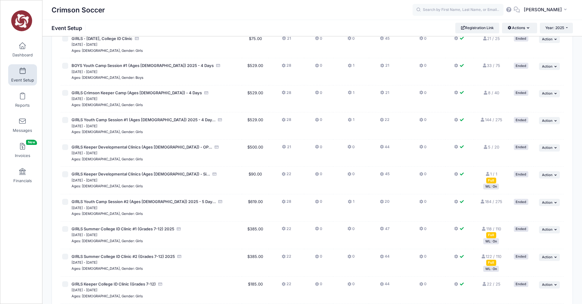
scroll to position [212, 0]
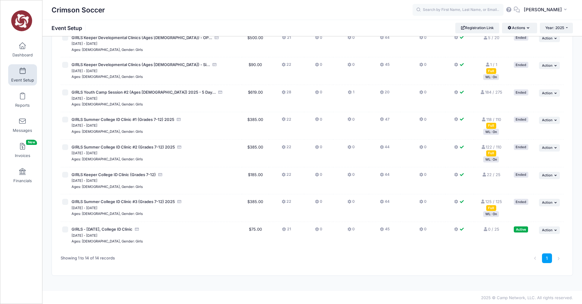
click at [66, 229] on input "checkbox" at bounding box center [65, 229] width 6 height 6
checkbox input "true"
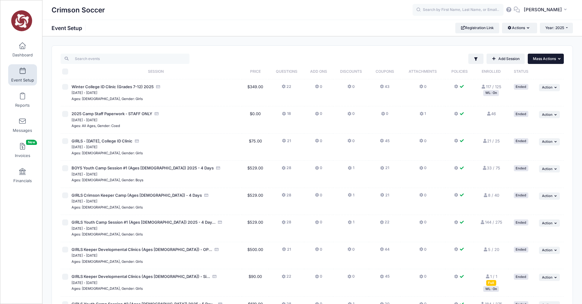
click at [541, 62] on button "... Mass Actions" at bounding box center [546, 59] width 36 height 10
click at [542, 58] on span "Mass Actions" at bounding box center [544, 58] width 23 height 5
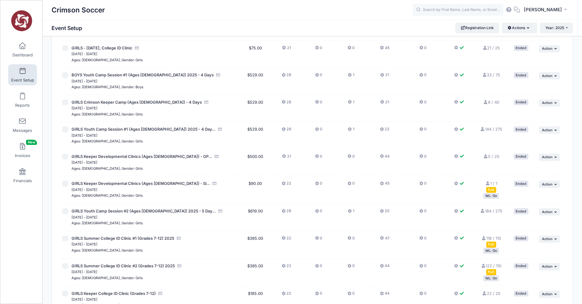
scroll to position [212, 0]
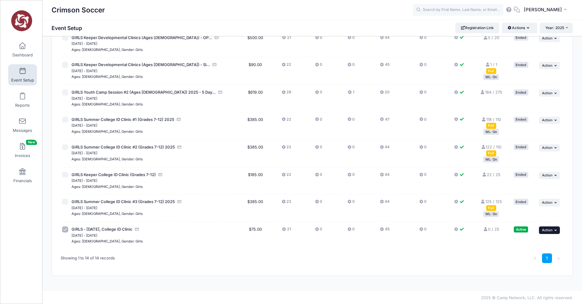
click at [557, 232] on button "... Action" at bounding box center [549, 229] width 21 height 7
click at [447, 262] on div "1" at bounding box center [418, 258] width 297 height 19
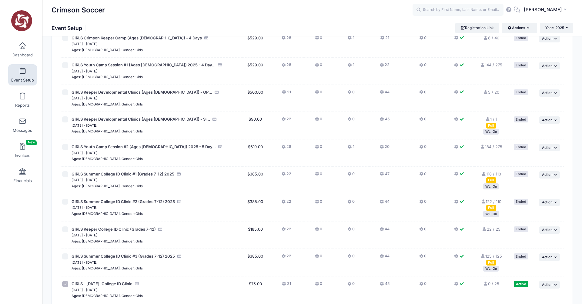
scroll to position [0, 0]
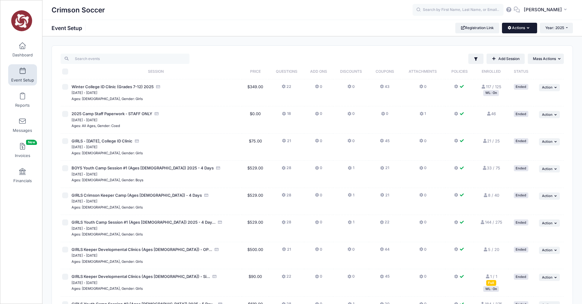
click at [528, 28] on icon "button" at bounding box center [529, 28] width 5 height 0
click at [501, 54] on link "Customization Options" at bounding box center [499, 55] width 70 height 12
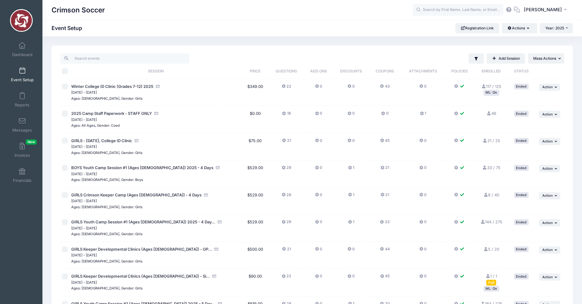
click at [519, 34] on div "Crimson Soccer Event Setup Registration Link Actions Manage Registration Links …" at bounding box center [312, 28] width 540 height 17
click at [518, 31] on button "Actions" at bounding box center [519, 28] width 35 height 10
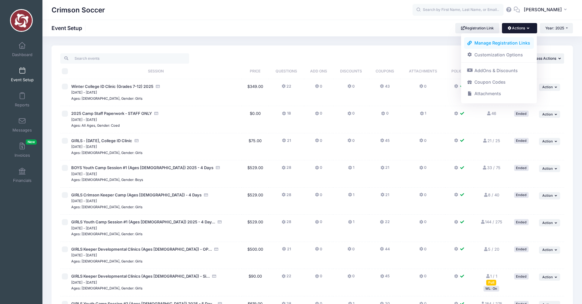
click at [500, 42] on link "Manage Registration Links" at bounding box center [499, 43] width 70 height 12
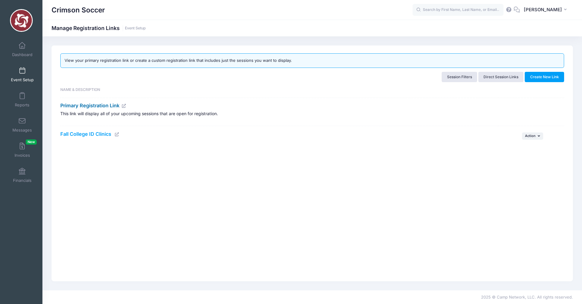
click at [104, 106] on link "Primary Registration Link" at bounding box center [93, 105] width 66 height 6
click at [89, 135] on link "Fall College ID Clinics" at bounding box center [85, 134] width 51 height 6
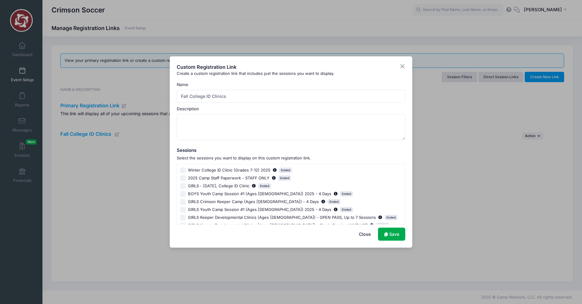
scroll to position [54, 0]
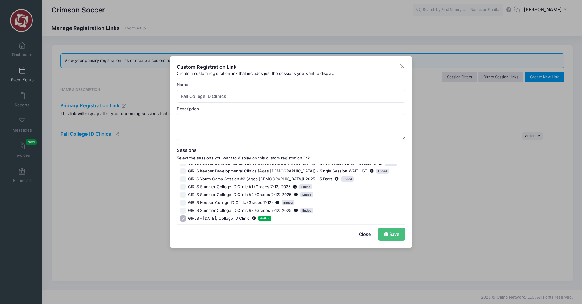
click at [387, 235] on link "Save" at bounding box center [391, 234] width 27 height 13
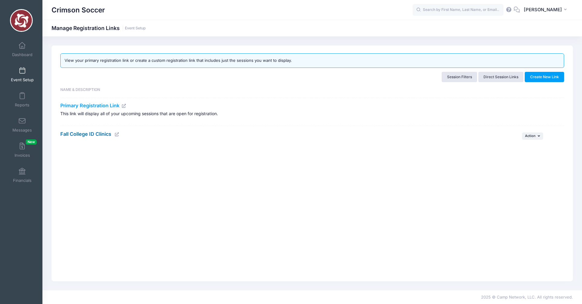
click at [104, 134] on link "Fall College ID Clinics" at bounding box center [85, 134] width 51 height 6
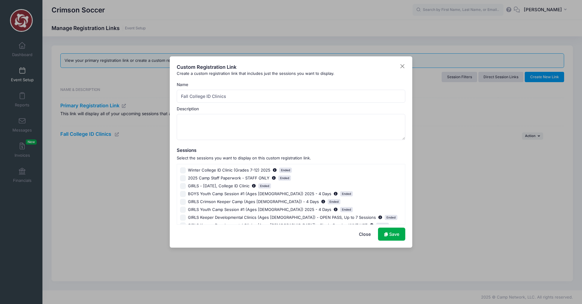
scroll to position [54, 0]
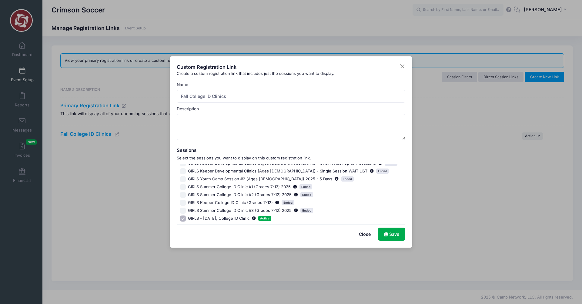
click at [363, 237] on button "Close" at bounding box center [365, 234] width 24 height 13
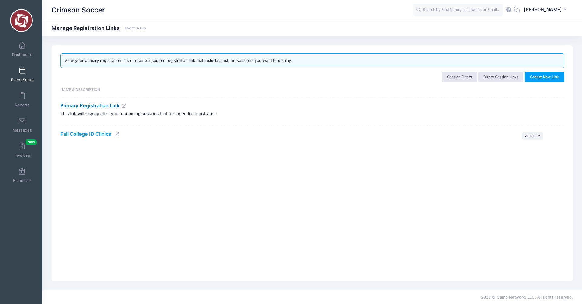
click at [112, 105] on link "Primary Registration Link" at bounding box center [93, 105] width 66 height 6
click at [536, 135] on button "... Action" at bounding box center [532, 136] width 21 height 7
click at [527, 150] on link "Edit" at bounding box center [525, 150] width 32 height 12
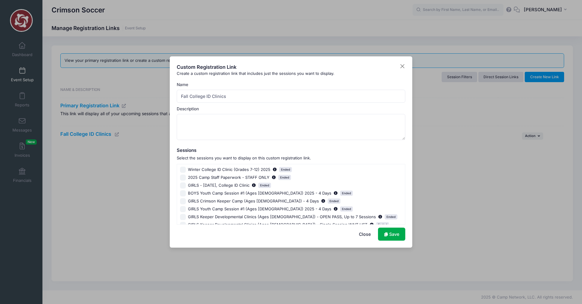
scroll to position [0, 0]
click at [183, 185] on input "GIRLS - June 8, College ID Clinic Ended" at bounding box center [183, 186] width 6 height 6
checkbox input "true"
click at [391, 230] on link "Save" at bounding box center [391, 234] width 27 height 13
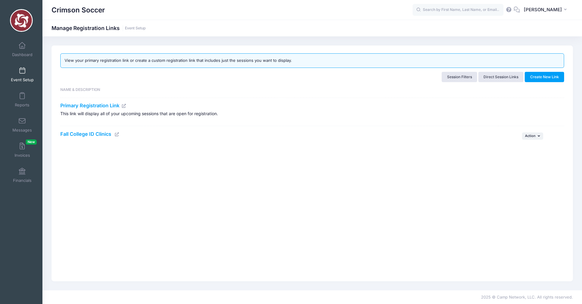
click at [118, 134] on icon at bounding box center [117, 135] width 5 height 4
click at [22, 73] on span at bounding box center [22, 71] width 0 height 7
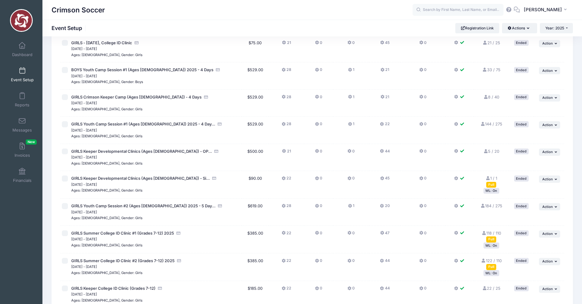
scroll to position [212, 0]
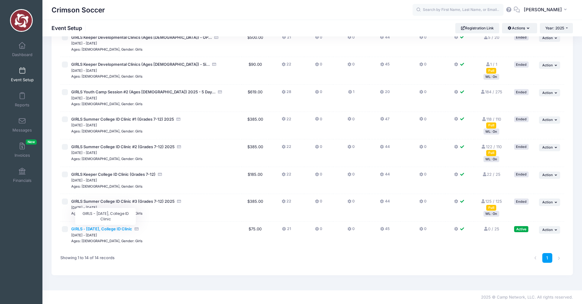
click at [115, 230] on span "GIRLS - October 11, College ID Clinic" at bounding box center [101, 228] width 61 height 5
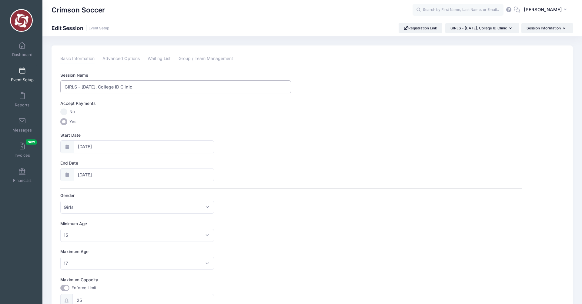
click at [150, 86] on input "GIRLS - October 11, College ID Clinic" at bounding box center [175, 86] width 231 height 13
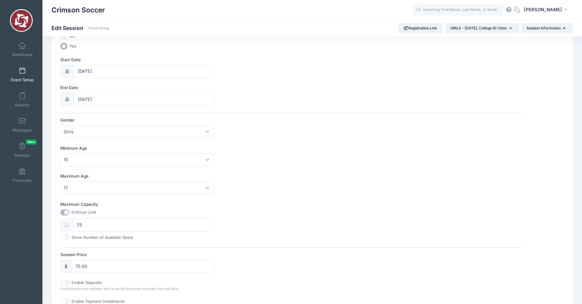
scroll to position [236, 0]
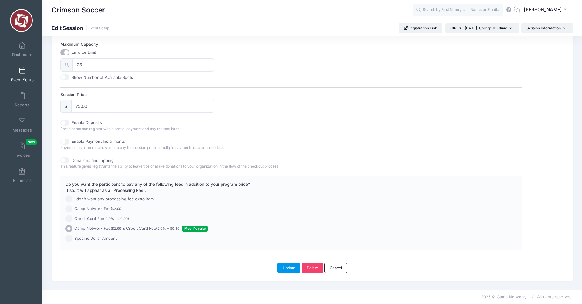
type input "GIRLS - [DATE], College ID Clinic (2028 Grads)"
click at [287, 269] on button "Update" at bounding box center [288, 268] width 23 height 10
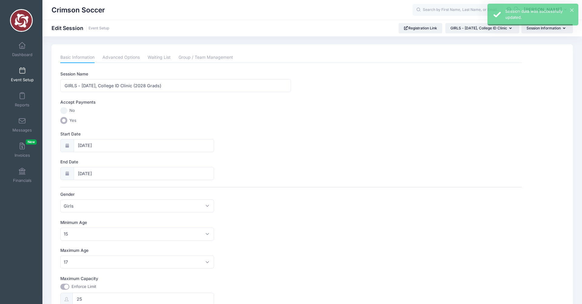
scroll to position [0, 0]
